Goal: Transaction & Acquisition: Obtain resource

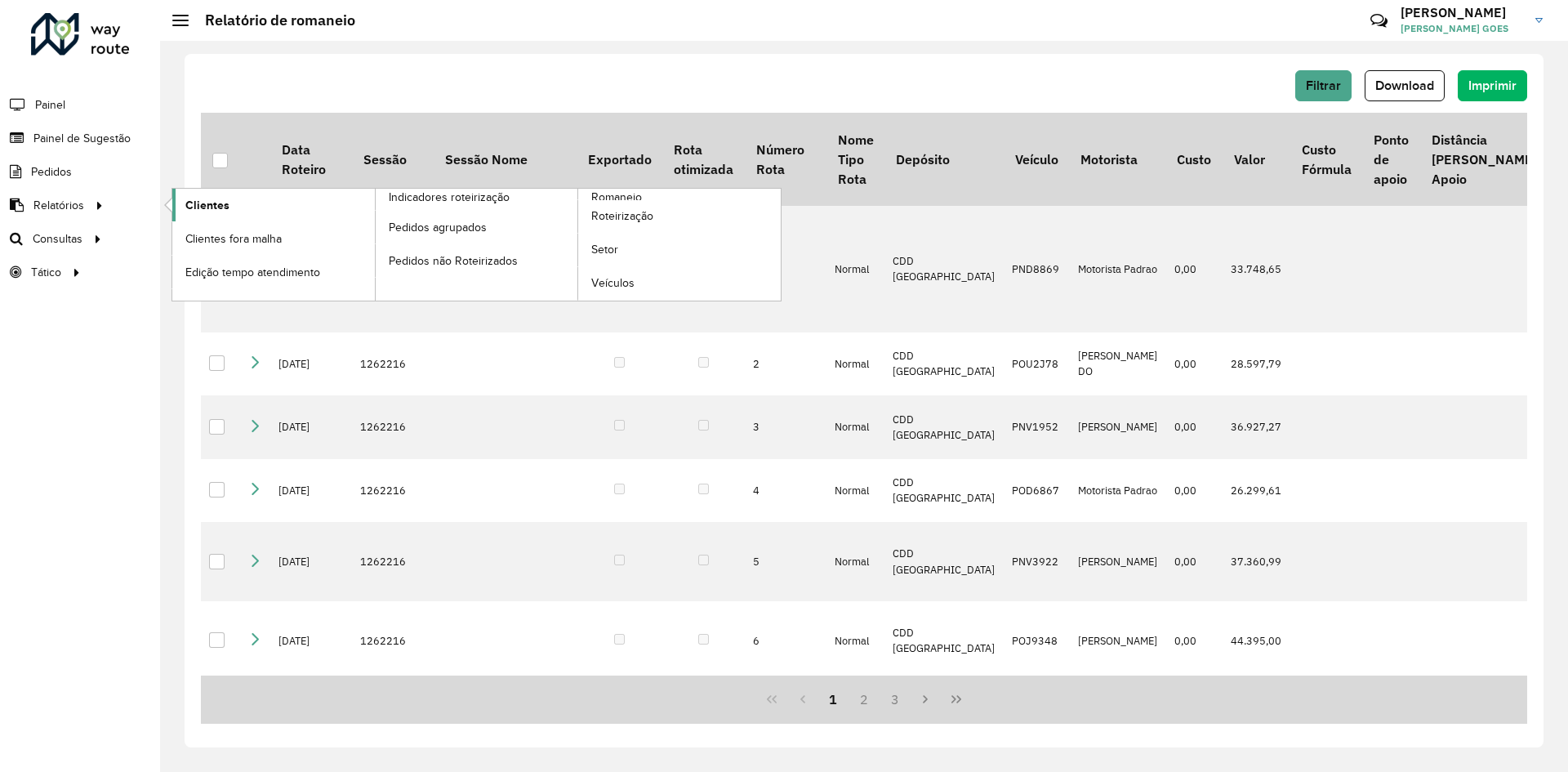
click at [206, 209] on span "Clientes" at bounding box center [207, 204] width 44 height 17
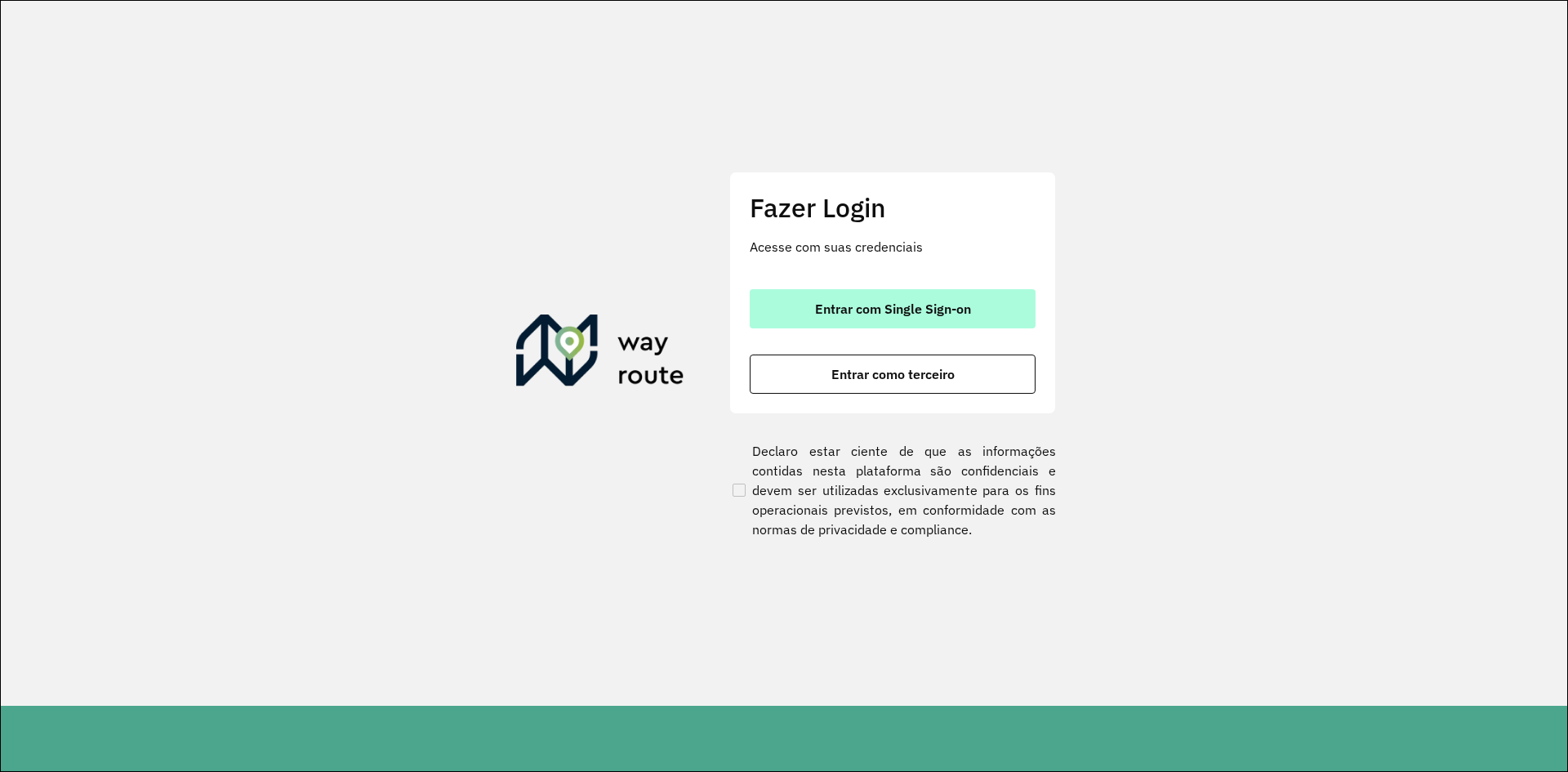
click at [945, 318] on button "Entrar com Single Sign-on" at bounding box center [892, 309] width 286 height 39
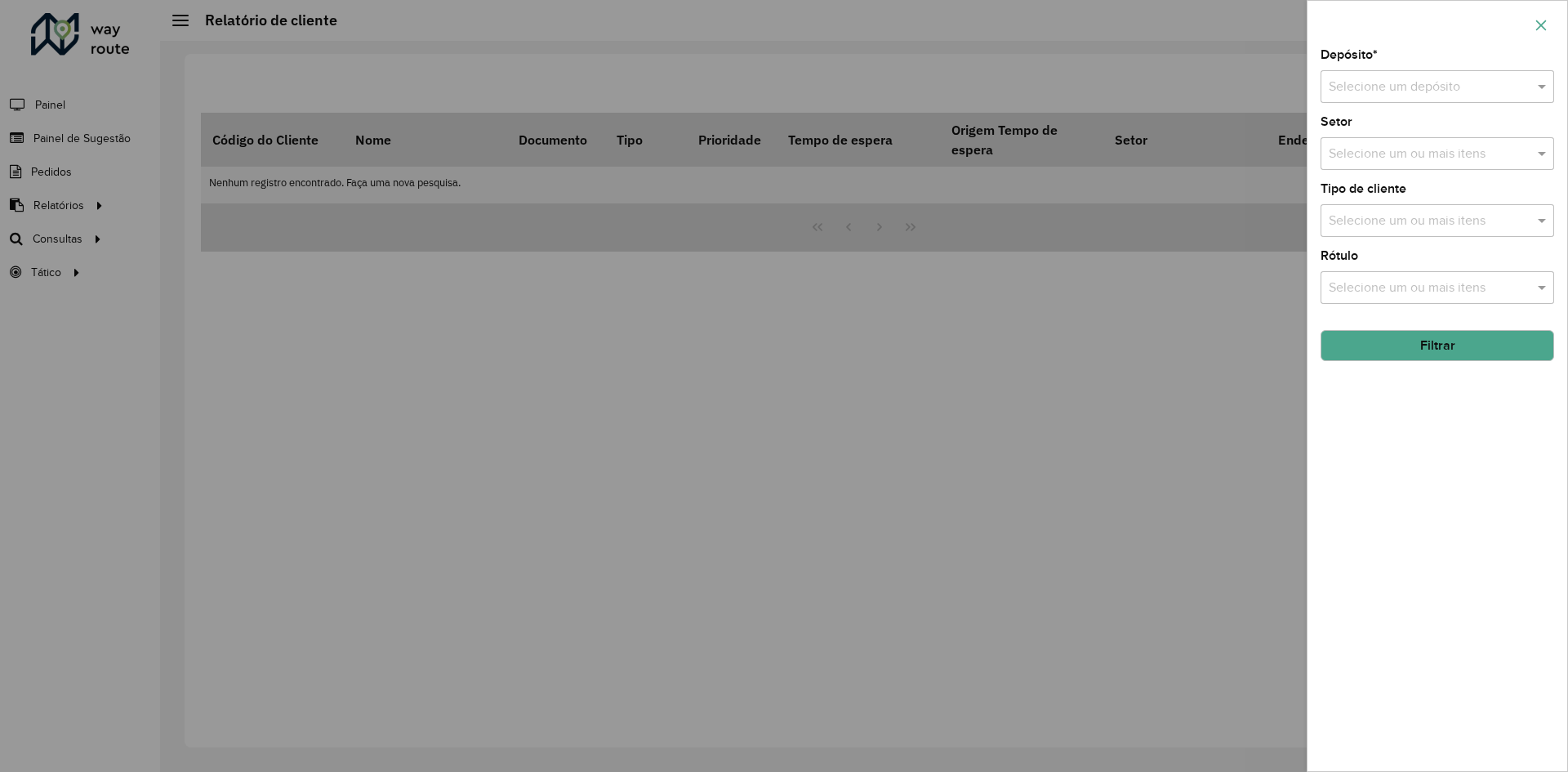
click at [1539, 24] on icon "button" at bounding box center [1541, 25] width 13 height 13
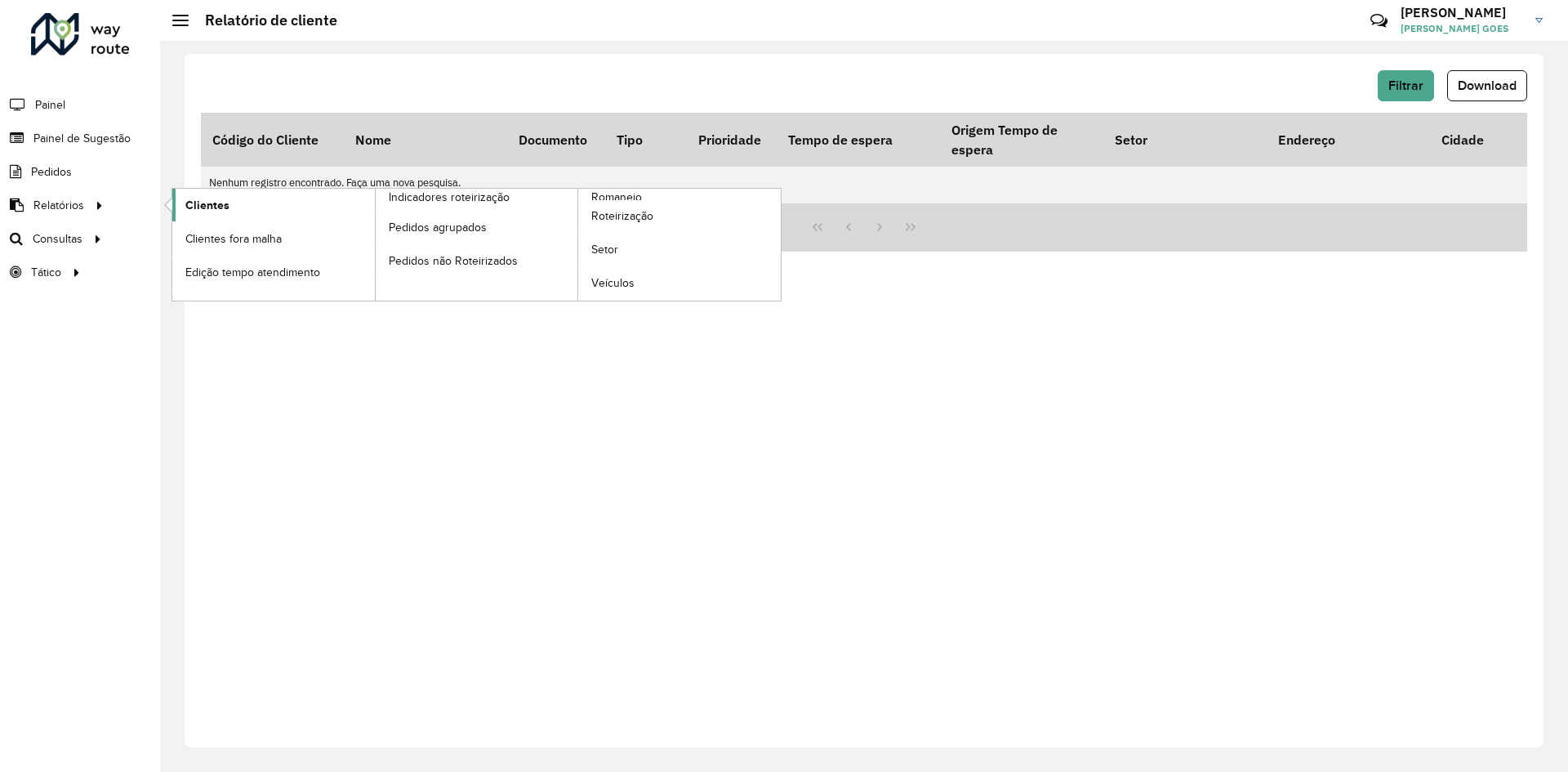
click at [201, 202] on span "Clientes" at bounding box center [207, 204] width 44 height 17
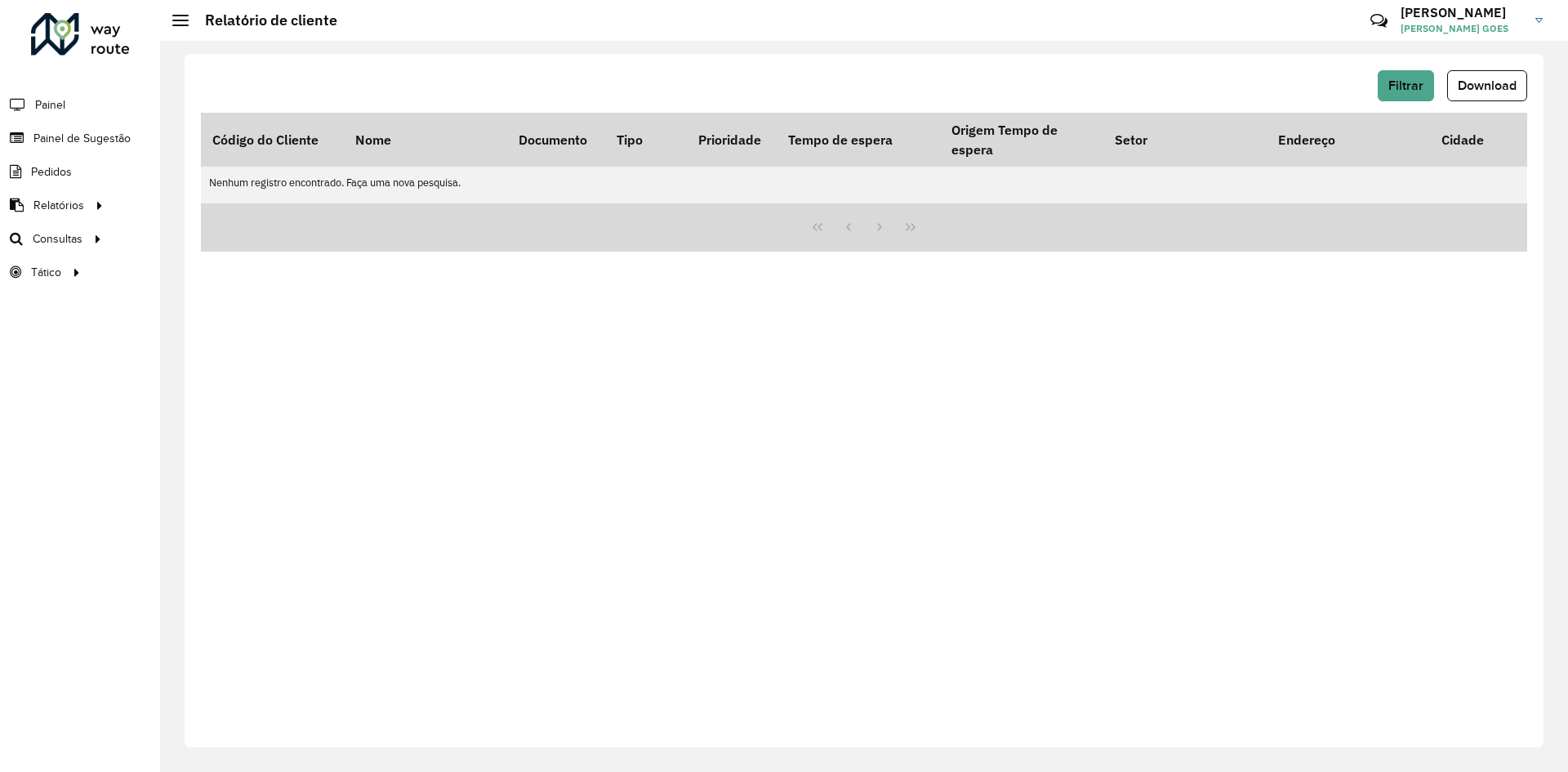
click at [889, 386] on div "Filtrar Download Código do Cliente Nome Documento Tipo Prioridade Tempo de espe…" at bounding box center [864, 401] width 1359 height 693
click at [1408, 91] on span "Filtrar" at bounding box center [1406, 85] width 35 height 14
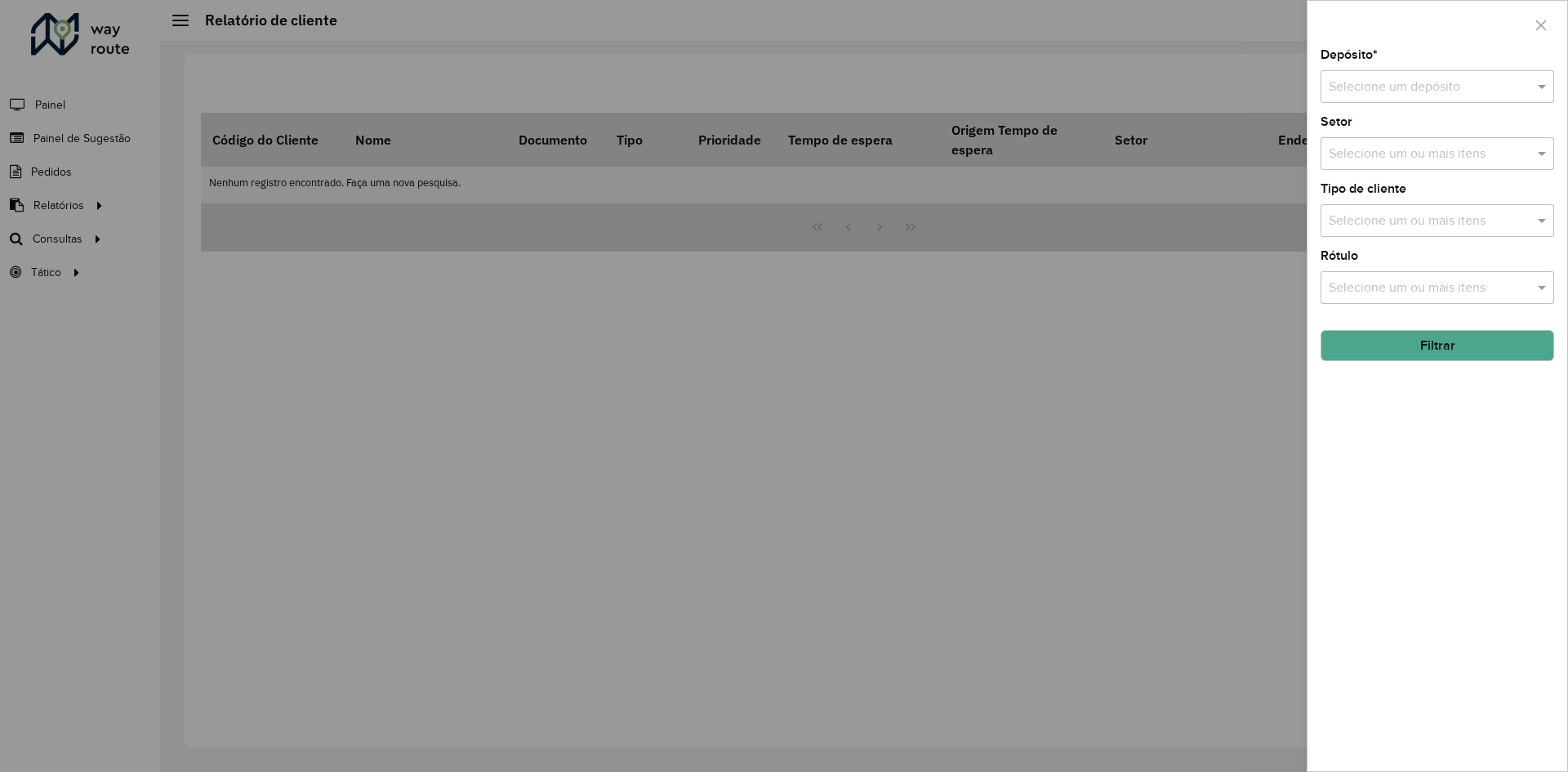
click at [1468, 79] on input "text" at bounding box center [1422, 87] width 185 height 20
click at [1401, 158] on span "CDD [GEOGRAPHIC_DATA]" at bounding box center [1408, 161] width 159 height 14
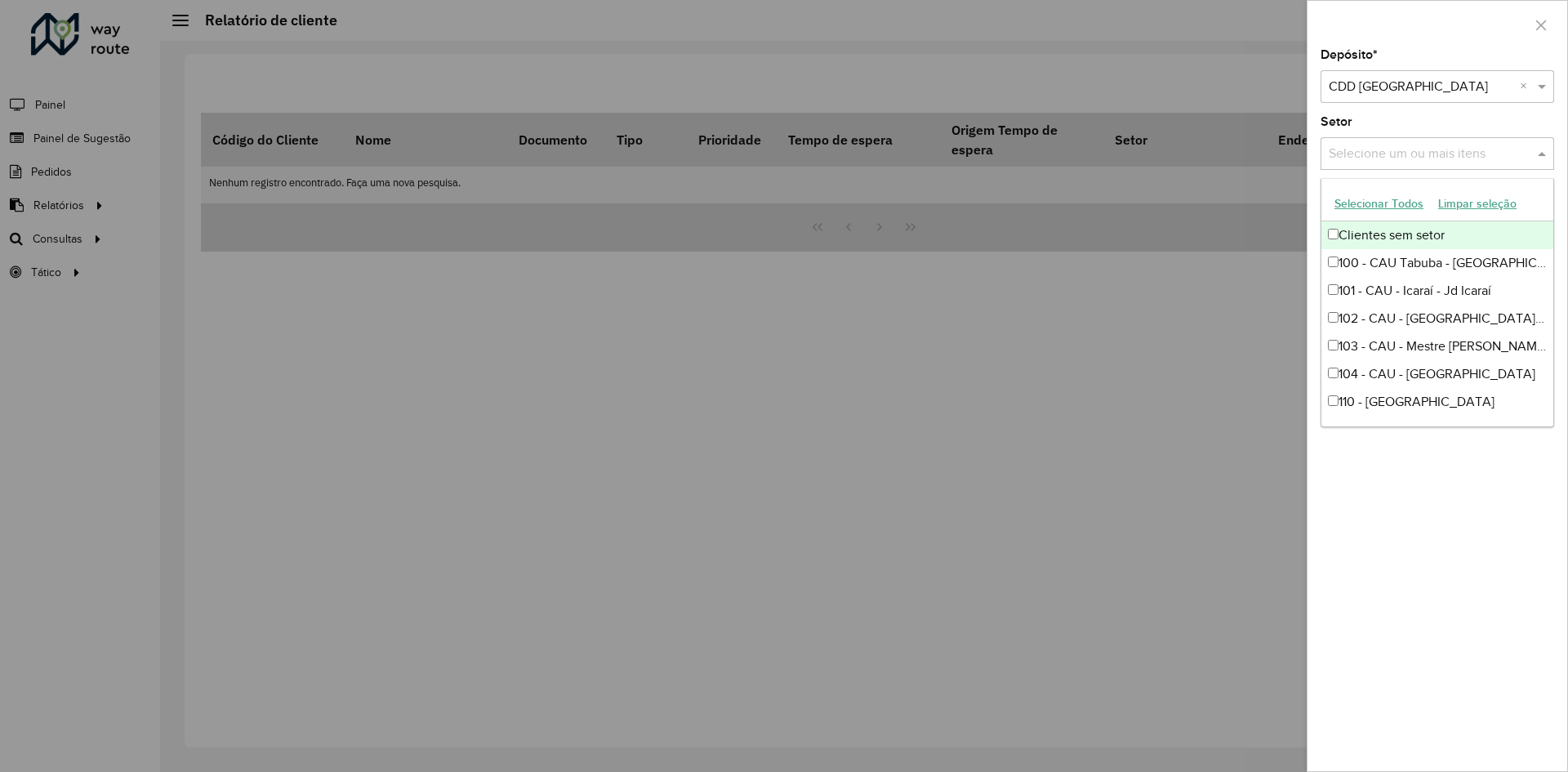
click at [1404, 153] on input "text" at bounding box center [1429, 154] width 209 height 20
click at [1345, 227] on div "Clientes sem setor" at bounding box center [1437, 235] width 232 height 28
click at [1344, 227] on div "Clientes sem setor" at bounding box center [1437, 235] width 232 height 28
click at [1388, 211] on button "Selecionar Todos" at bounding box center [1379, 204] width 104 height 26
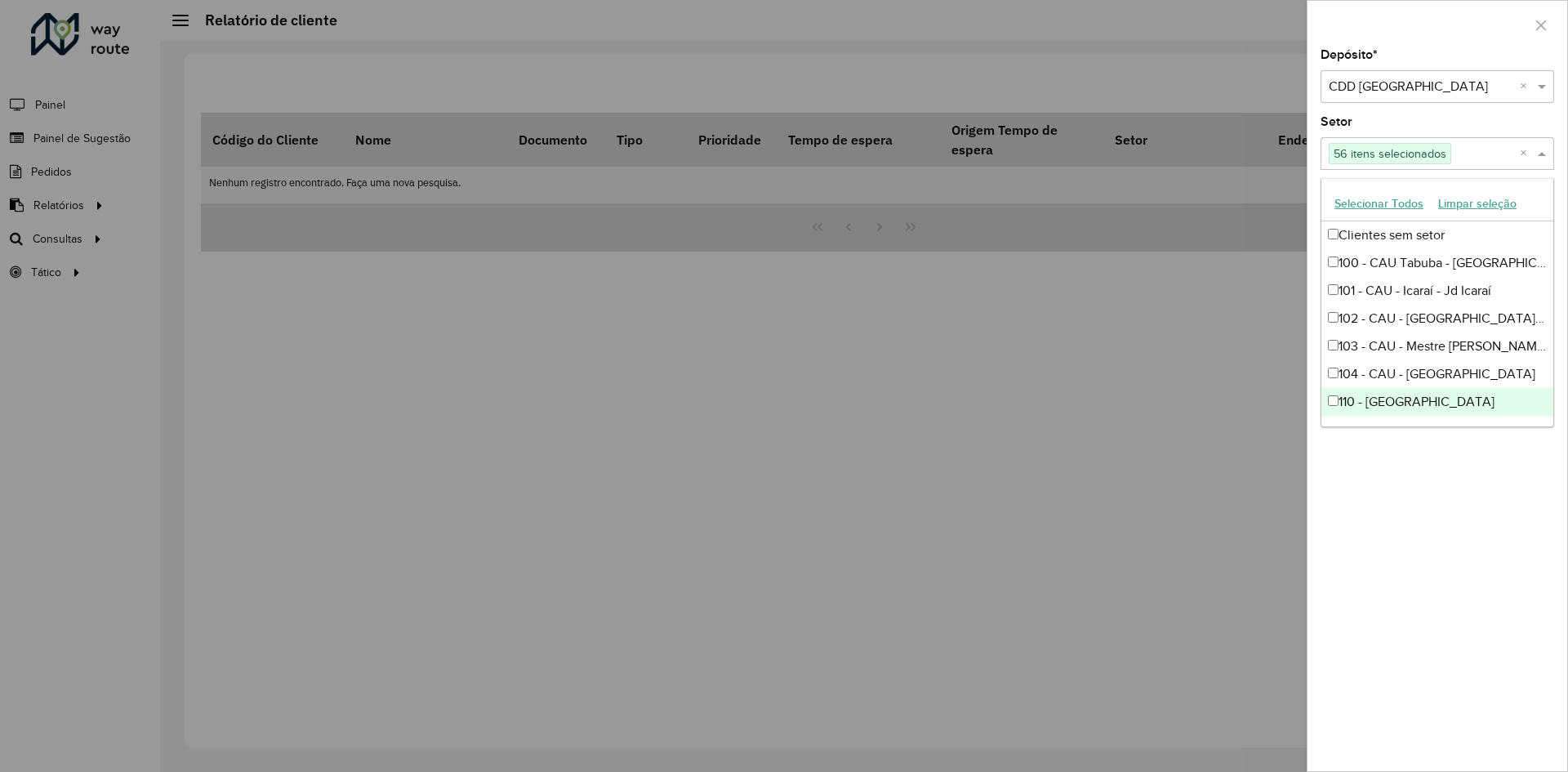
click at [1418, 467] on div "Depósito * Selecione um depósito × CDD Fortaleza × Setor Selecione um ou mais i…" at bounding box center [1437, 410] width 260 height 722
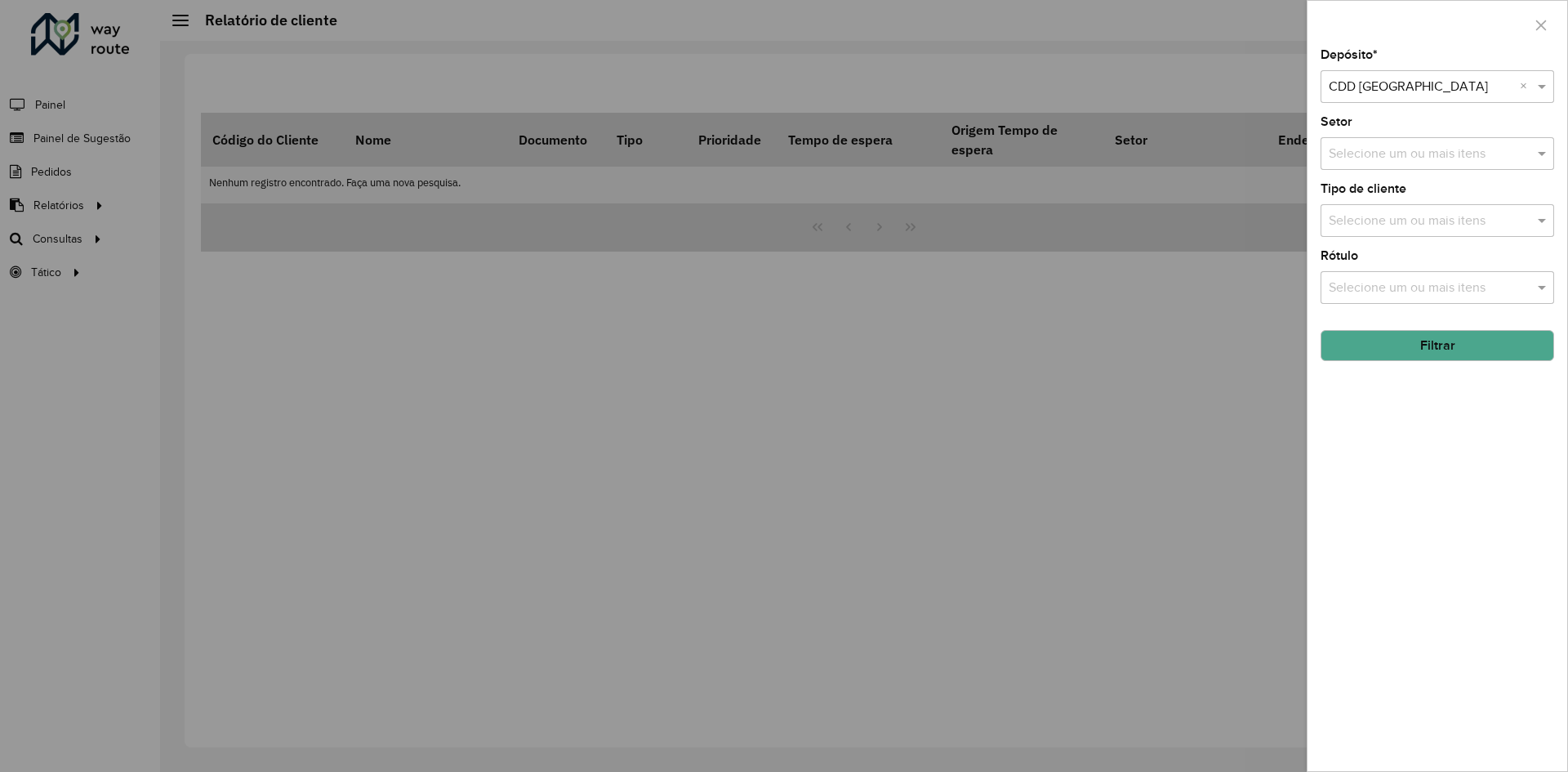
click at [1411, 467] on div "Depósito * Selecione um depósito × CDD Fortaleza × Setor Selecione um ou mais i…" at bounding box center [1437, 410] width 260 height 722
click at [1448, 341] on button "Filtrar" at bounding box center [1437, 346] width 234 height 31
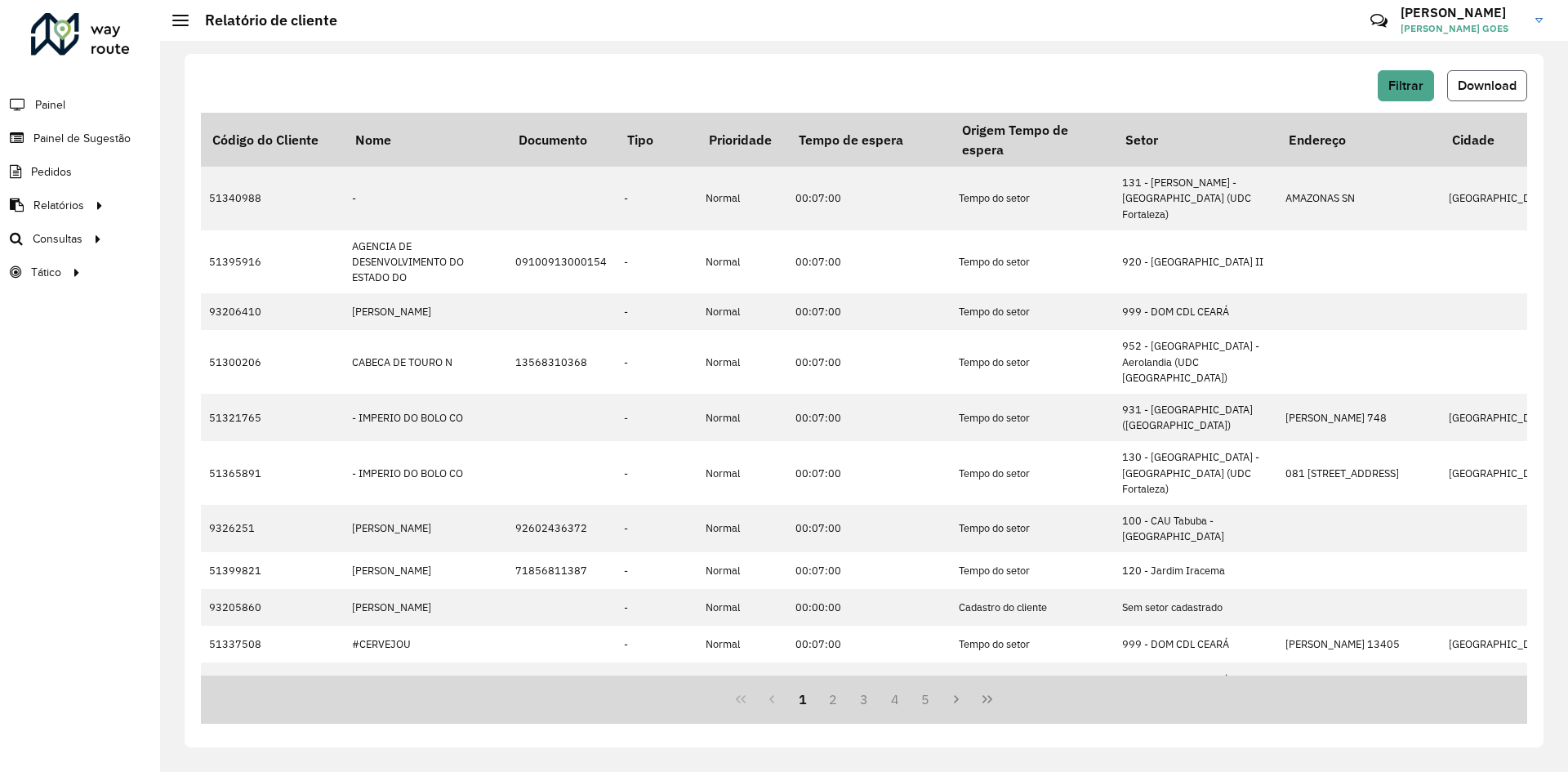
click at [1488, 71] on button "Download" at bounding box center [1487, 86] width 81 height 31
